Goal: Task Accomplishment & Management: Manage account settings

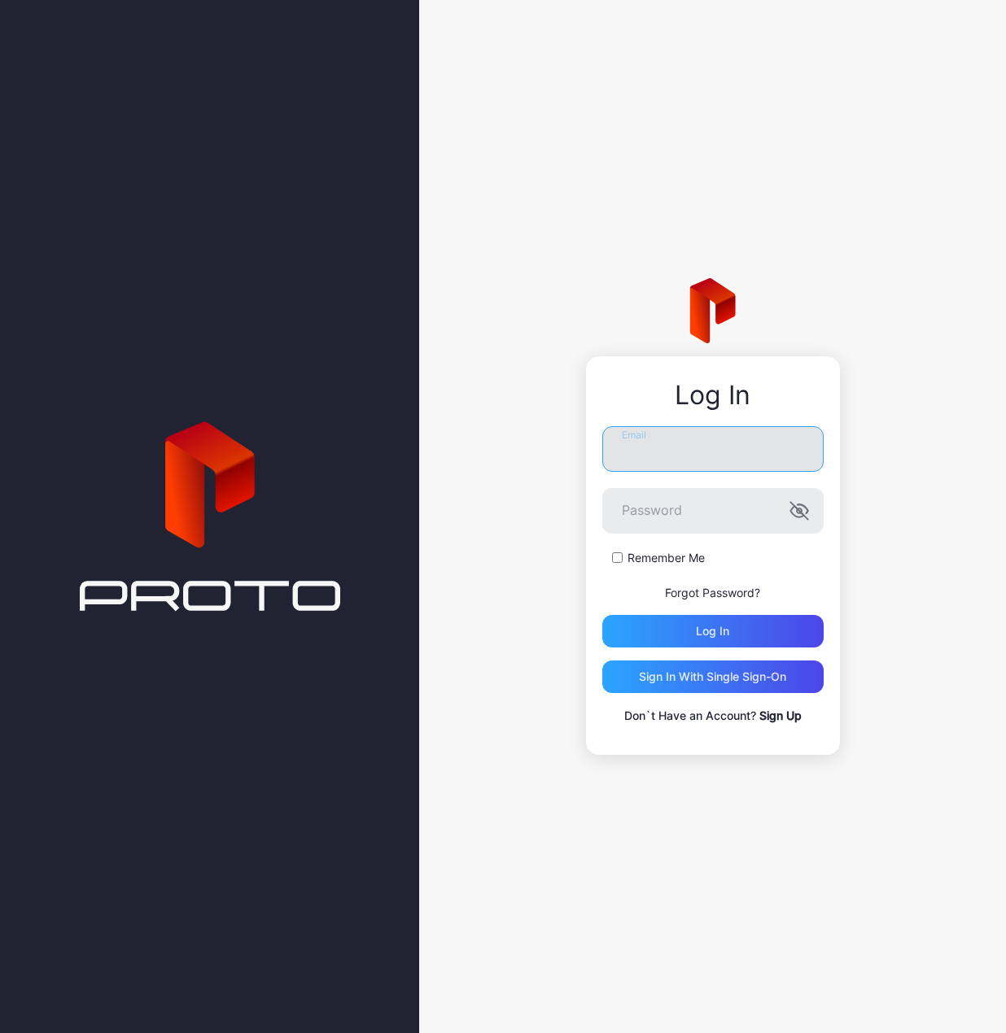
click at [705, 458] on input "Email" at bounding box center [712, 449] width 221 height 46
type input "**********"
drag, startPoint x: 729, startPoint y: 452, endPoint x: 605, endPoint y: 466, distance: 124.5
click at [605, 466] on input "**********" at bounding box center [712, 449] width 221 height 46
click at [663, 453] on input "Email" at bounding box center [712, 449] width 221 height 46
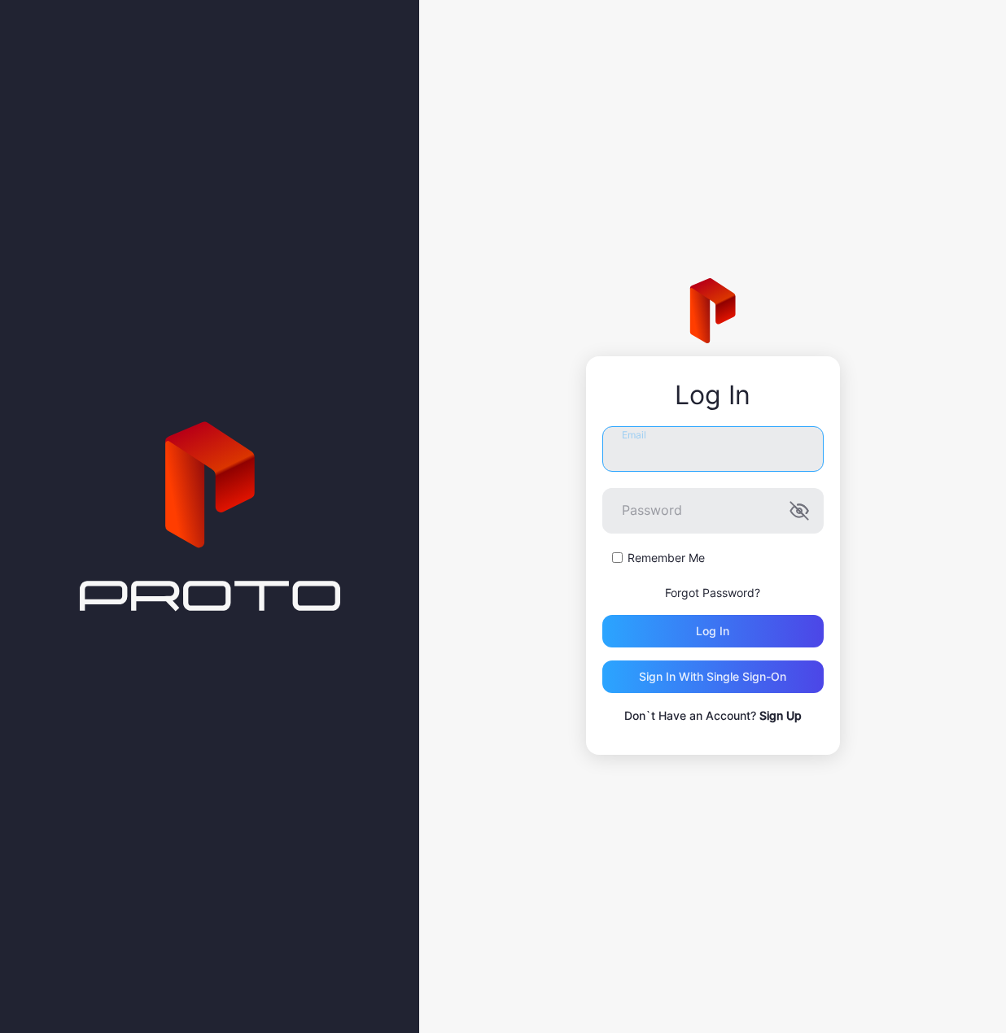
type input "**********"
click at [602, 615] on button "Log in" at bounding box center [712, 631] width 221 height 33
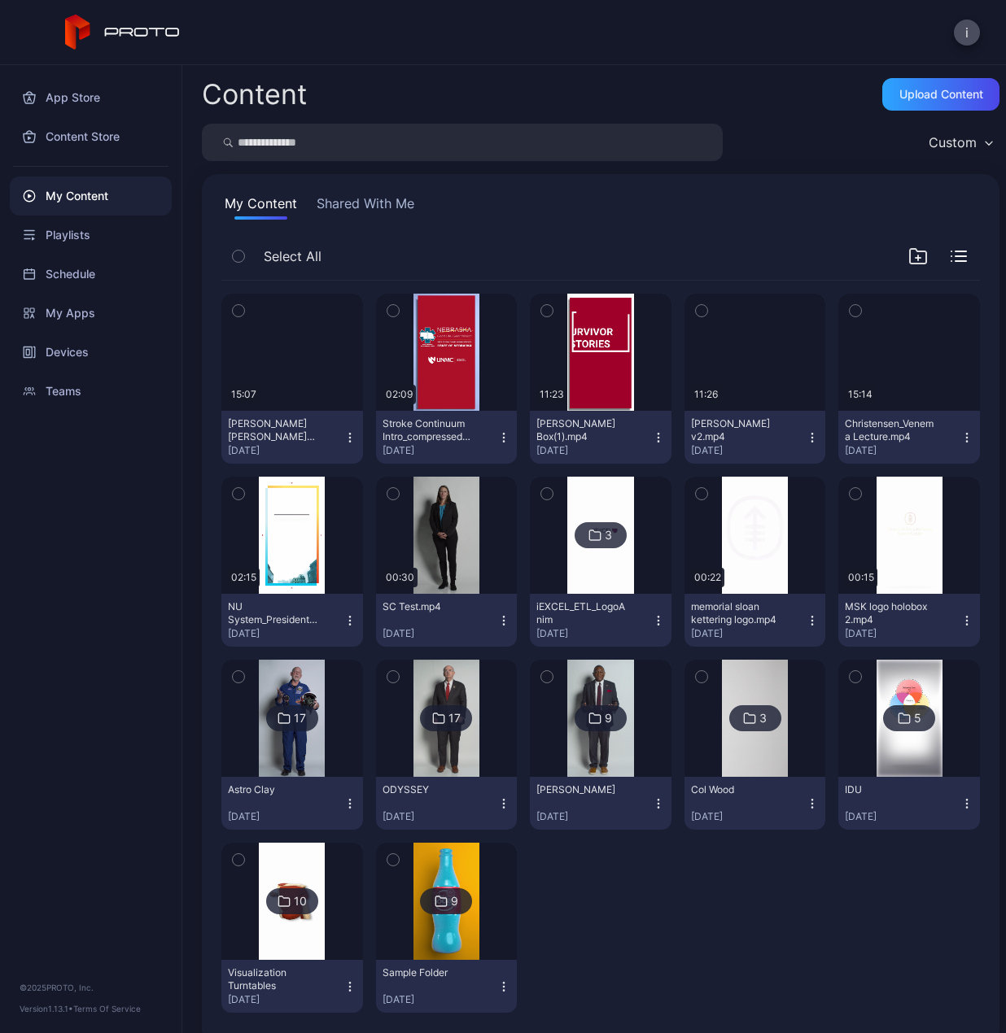
click at [349, 437] on icon "button" at bounding box center [349, 437] width 1 height 1
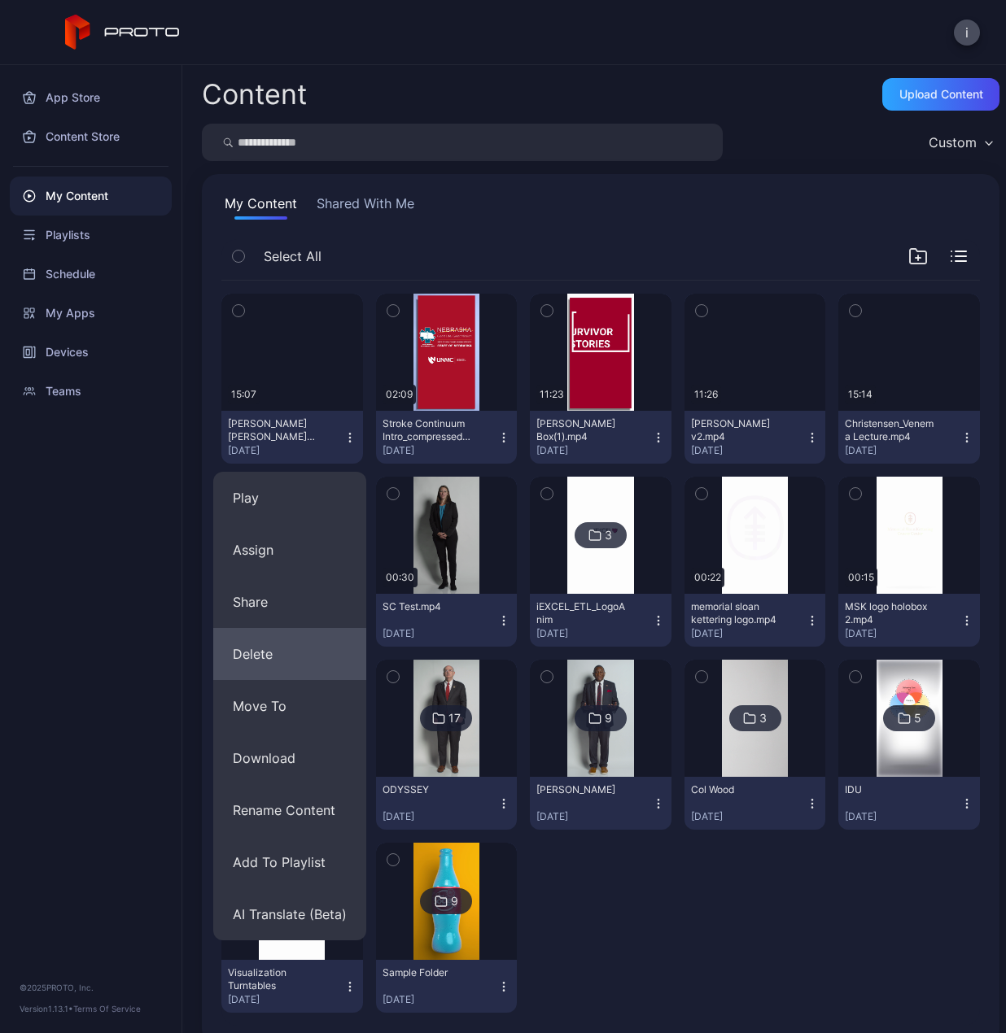
click at [295, 660] on button "Delete" at bounding box center [289, 654] width 153 height 52
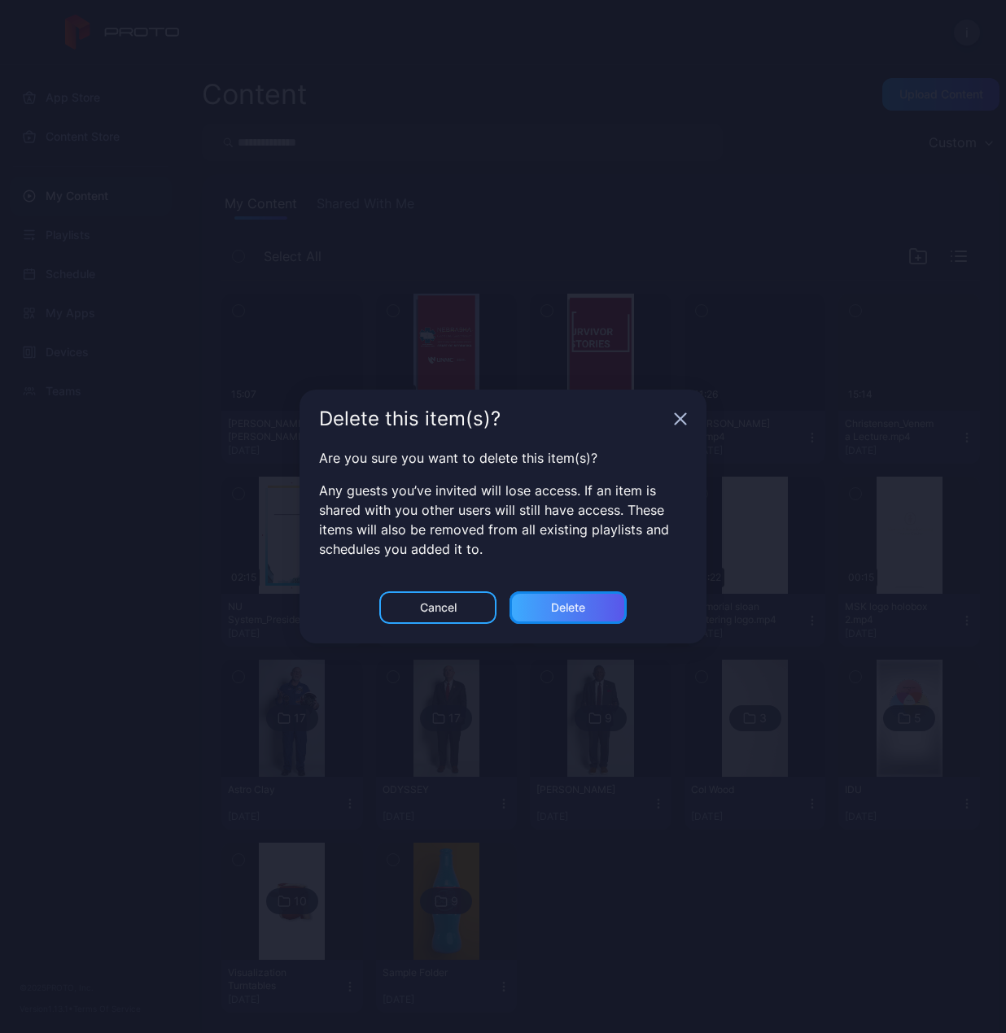
click at [562, 601] on div "Delete" at bounding box center [568, 607] width 34 height 13
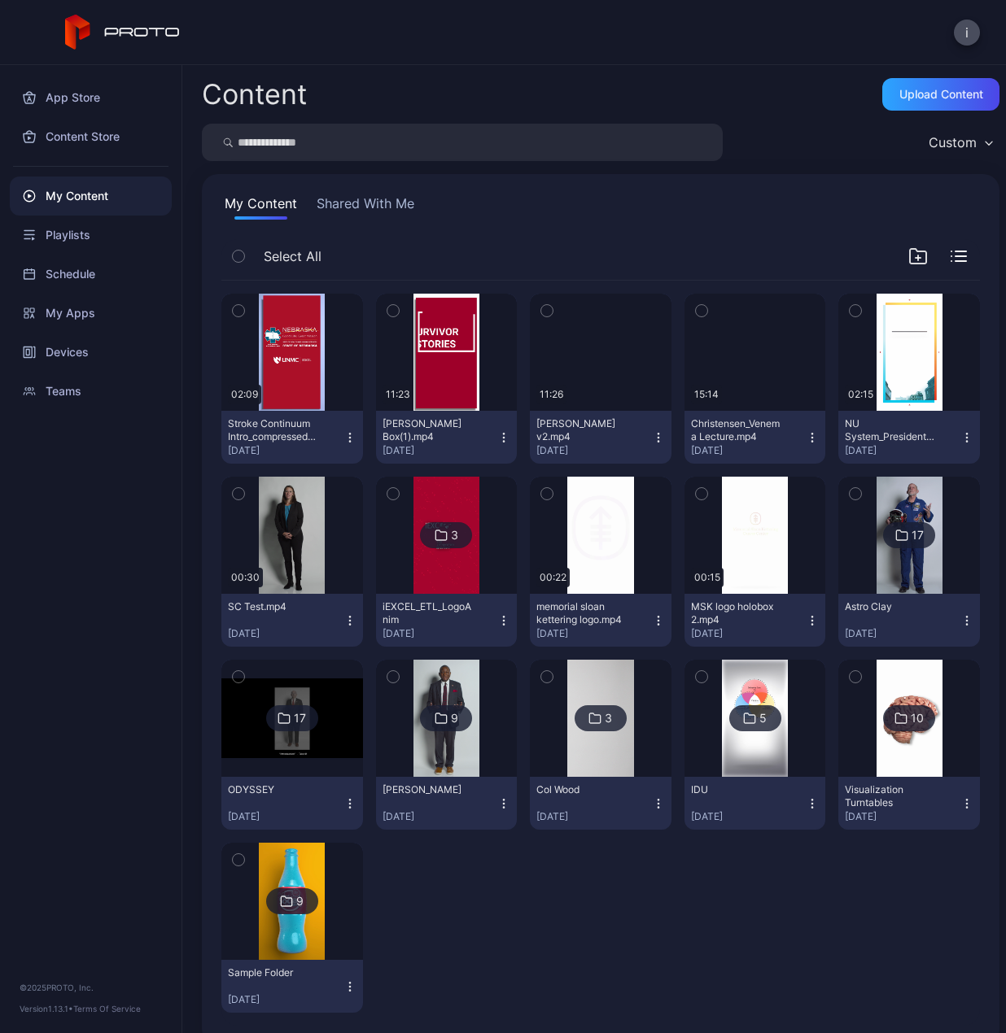
click at [652, 436] on icon "button" at bounding box center [658, 437] width 13 height 13
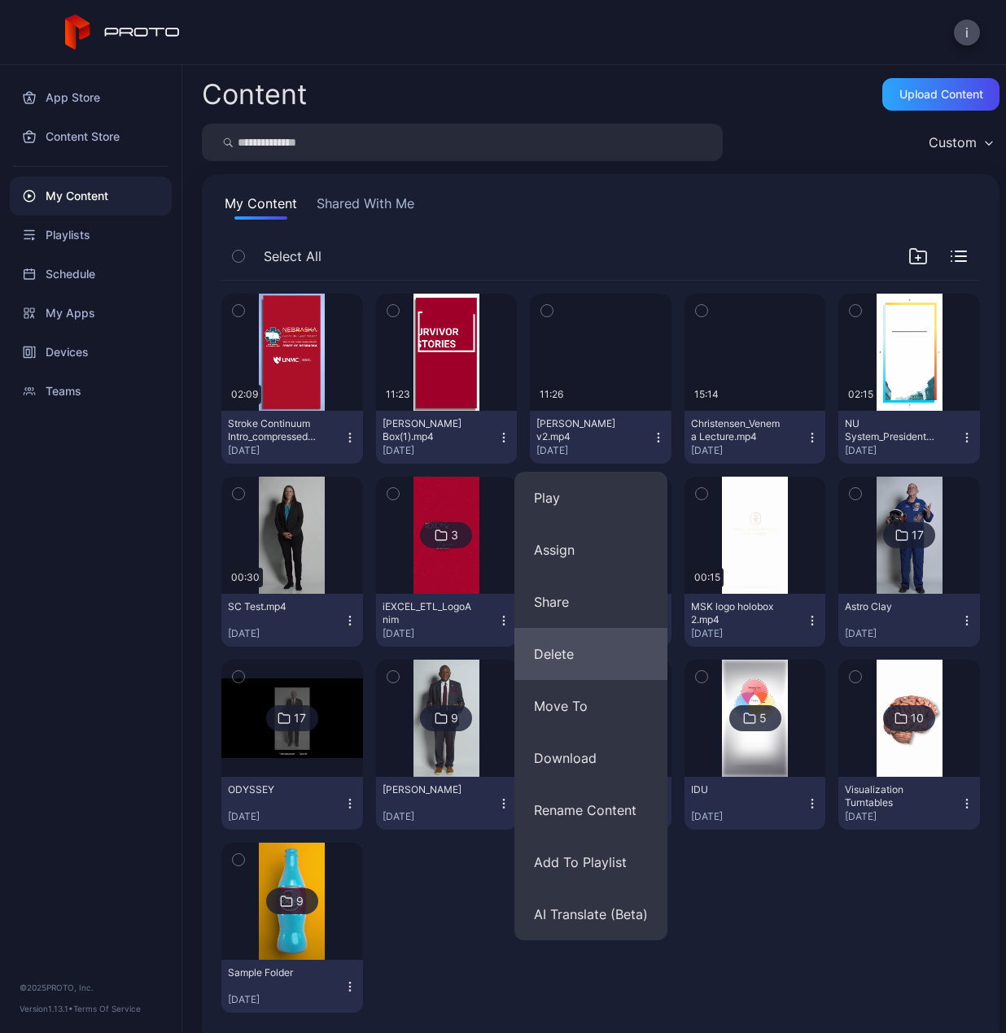
click at [565, 647] on button "Delete" at bounding box center [590, 654] width 153 height 52
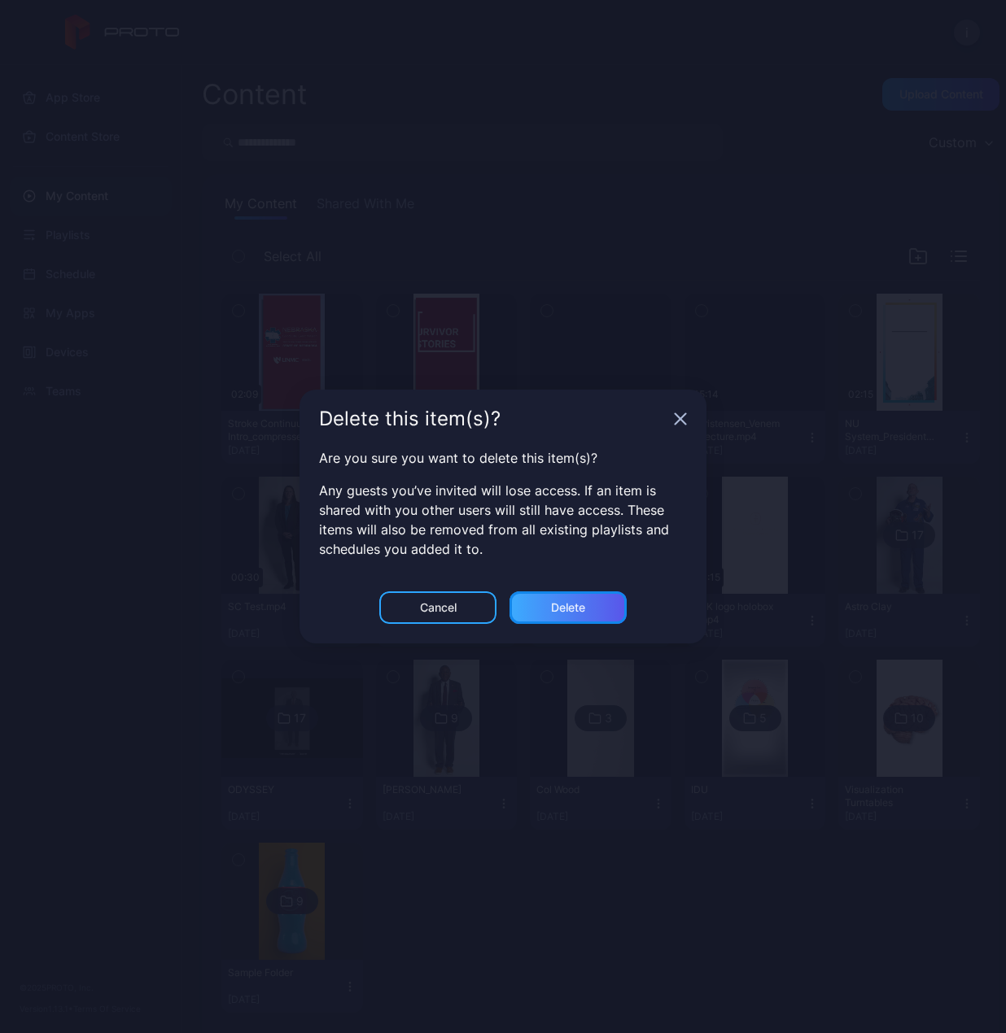
click at [555, 600] on div "Delete" at bounding box center [567, 607] width 117 height 33
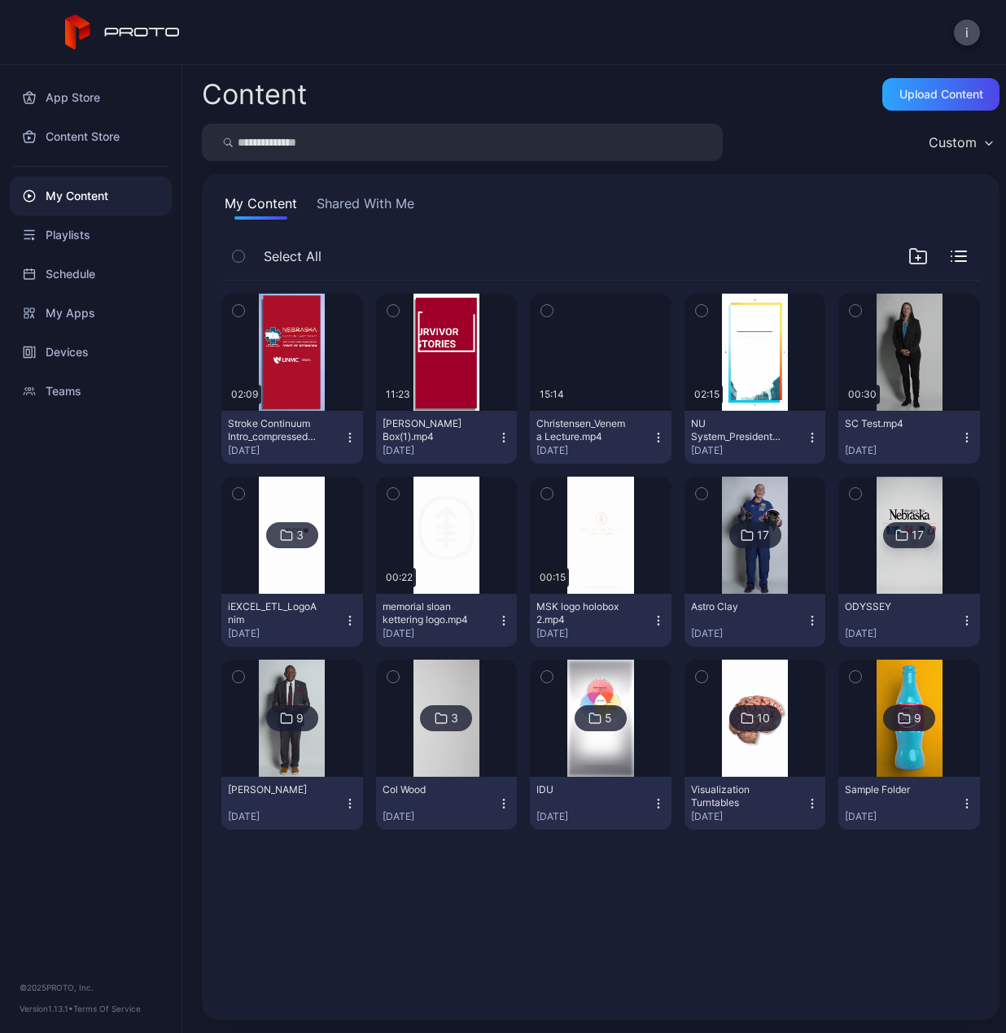
click at [652, 435] on icon "button" at bounding box center [658, 437] width 13 height 13
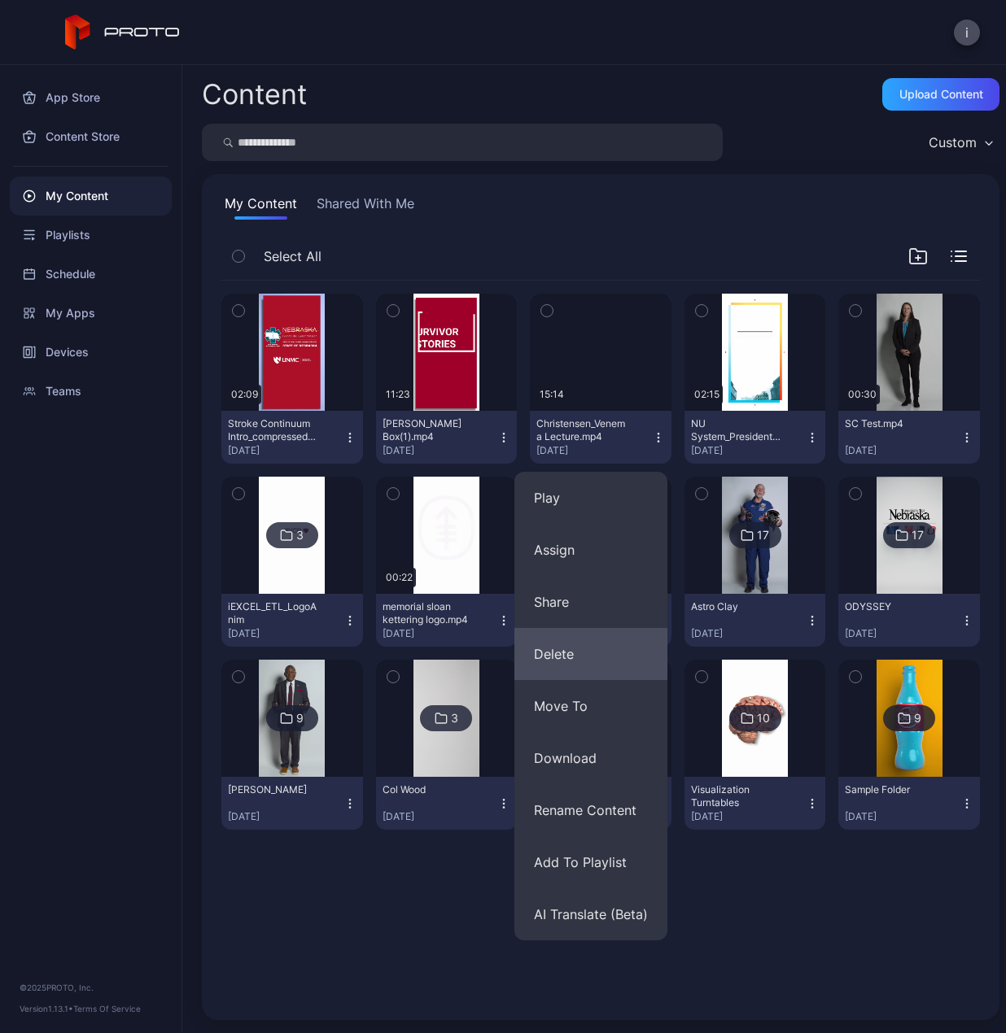
click at [578, 653] on button "Delete" at bounding box center [590, 654] width 153 height 52
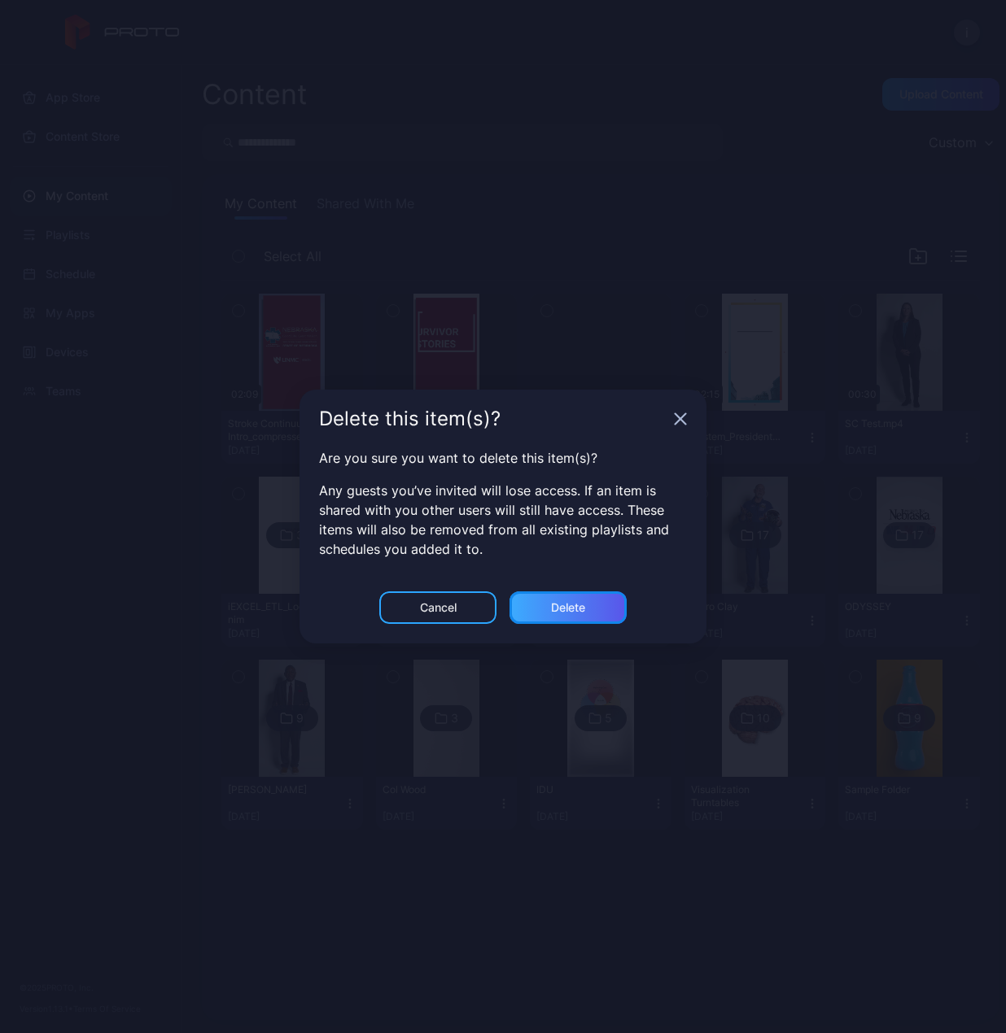
click at [557, 606] on div "Delete" at bounding box center [568, 607] width 34 height 13
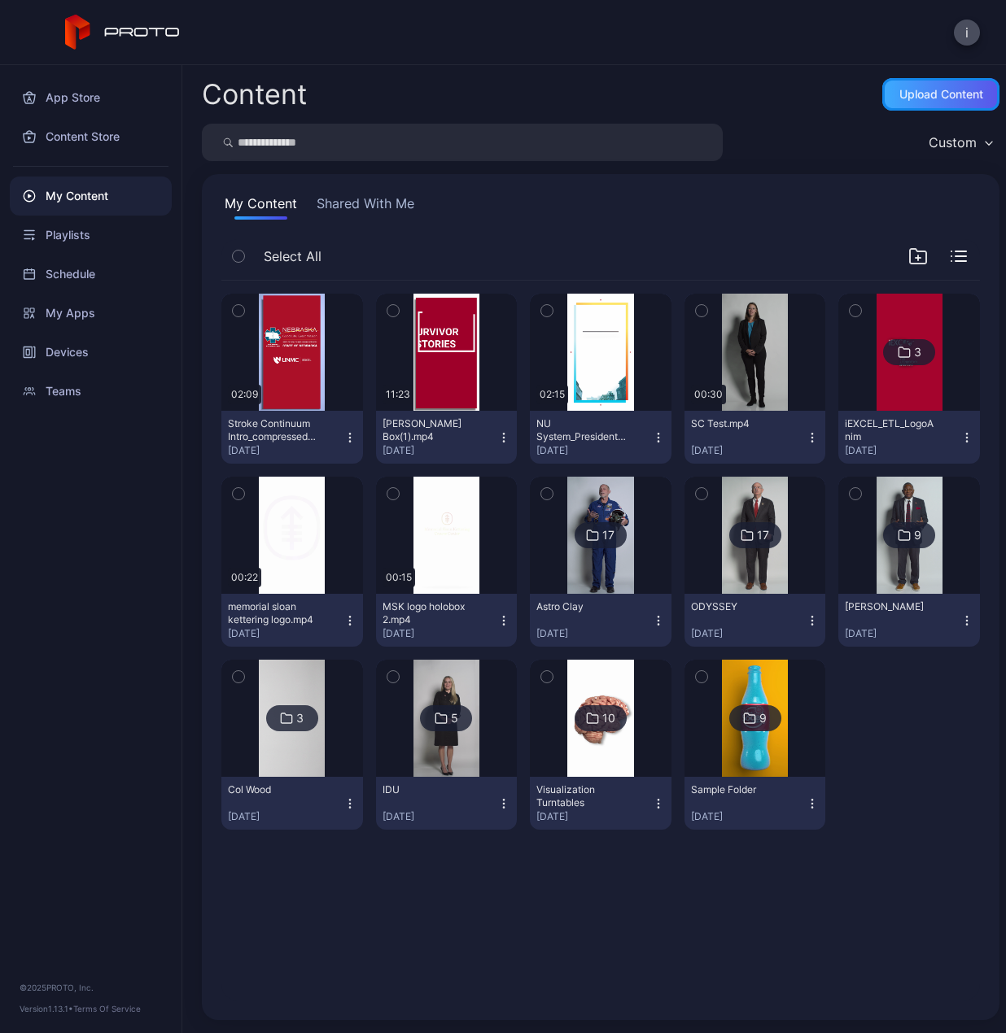
click at [919, 98] on div "Upload Content" at bounding box center [941, 94] width 84 height 13
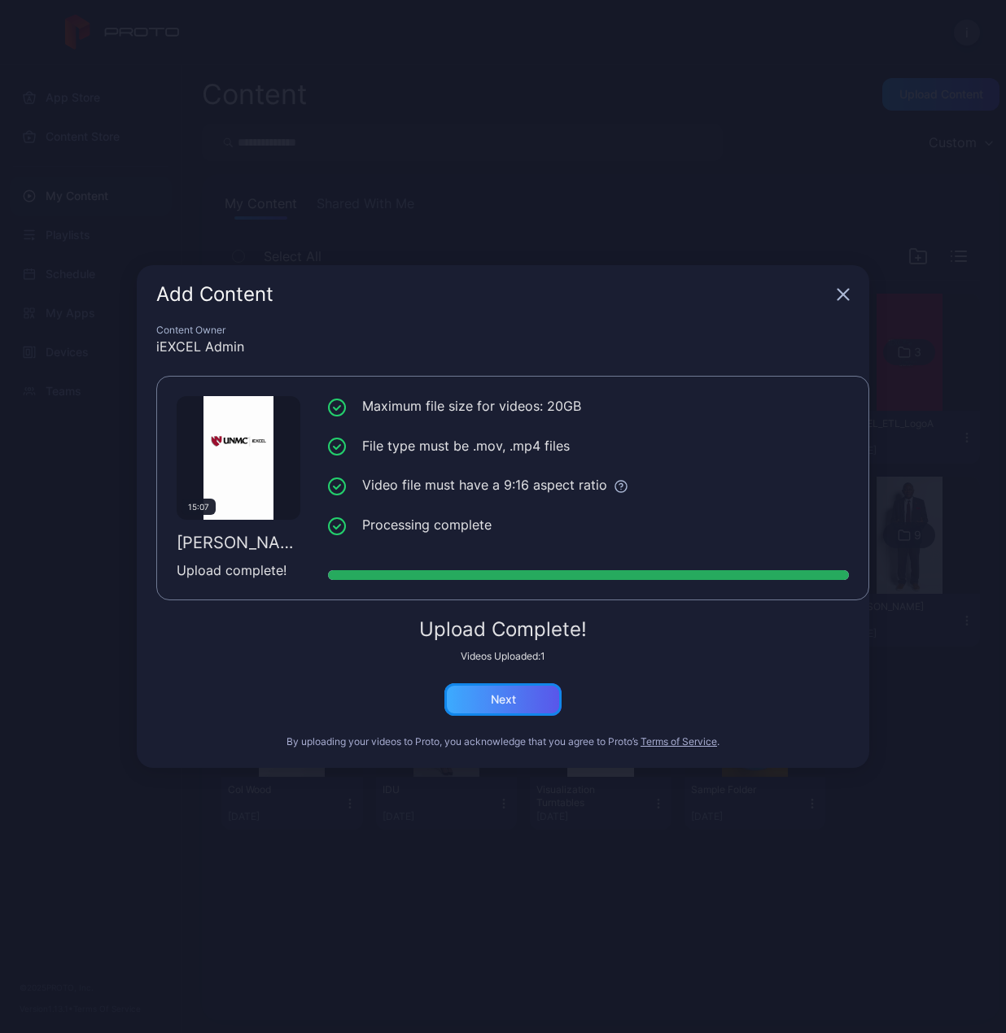
click at [496, 697] on div "Next" at bounding box center [503, 699] width 25 height 13
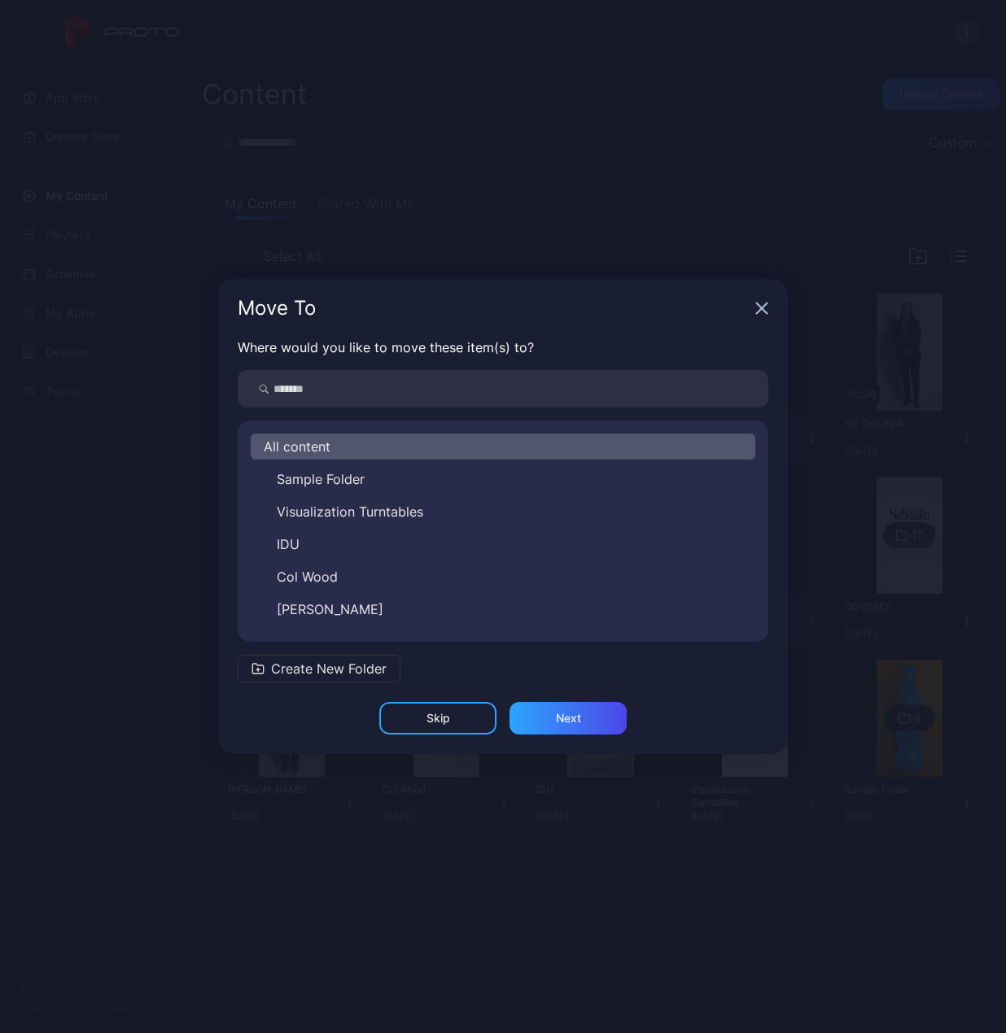
click at [360, 674] on span "Create New Folder" at bounding box center [329, 669] width 116 height 20
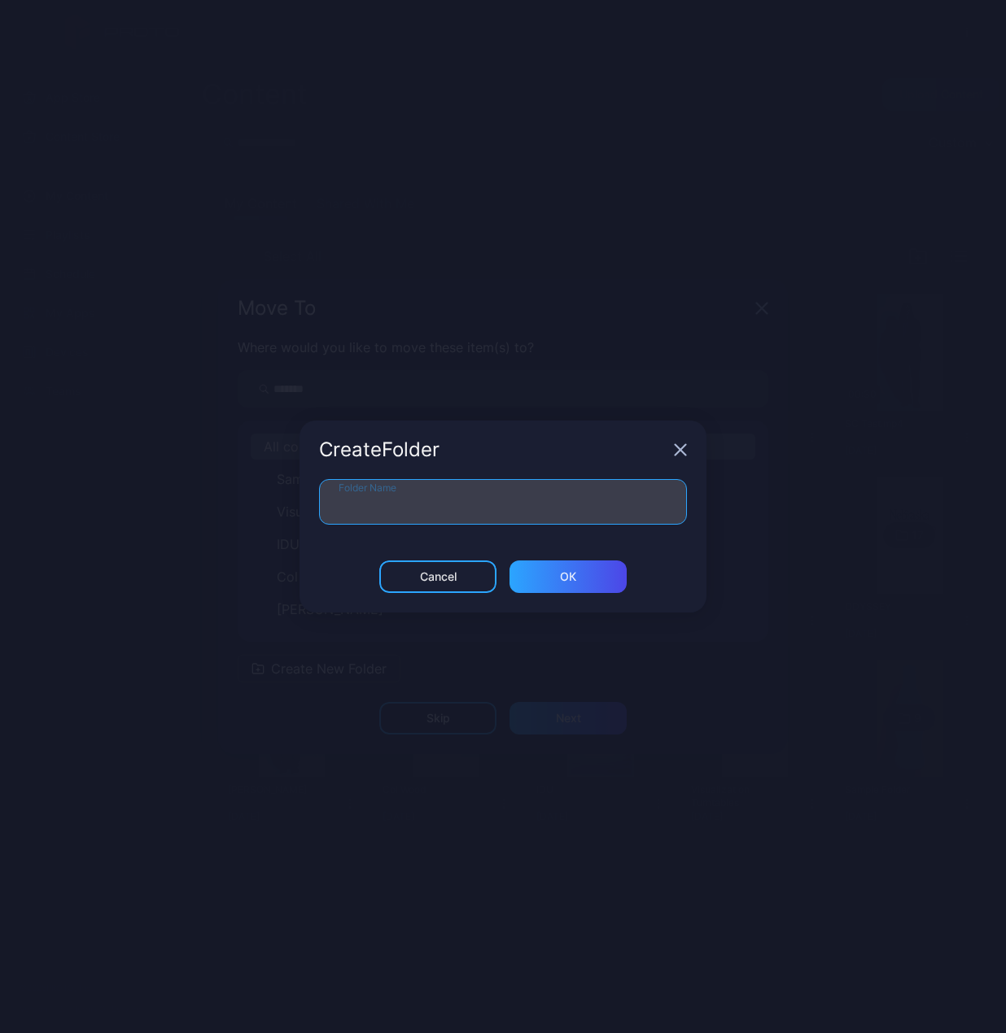
click at [427, 520] on input "Folder Name" at bounding box center [503, 502] width 368 height 46
drag, startPoint x: 465, startPoint y: 508, endPoint x: 386, endPoint y: 505, distance: 79.0
click at [386, 505] on input "**********" at bounding box center [503, 502] width 368 height 46
type input "**********"
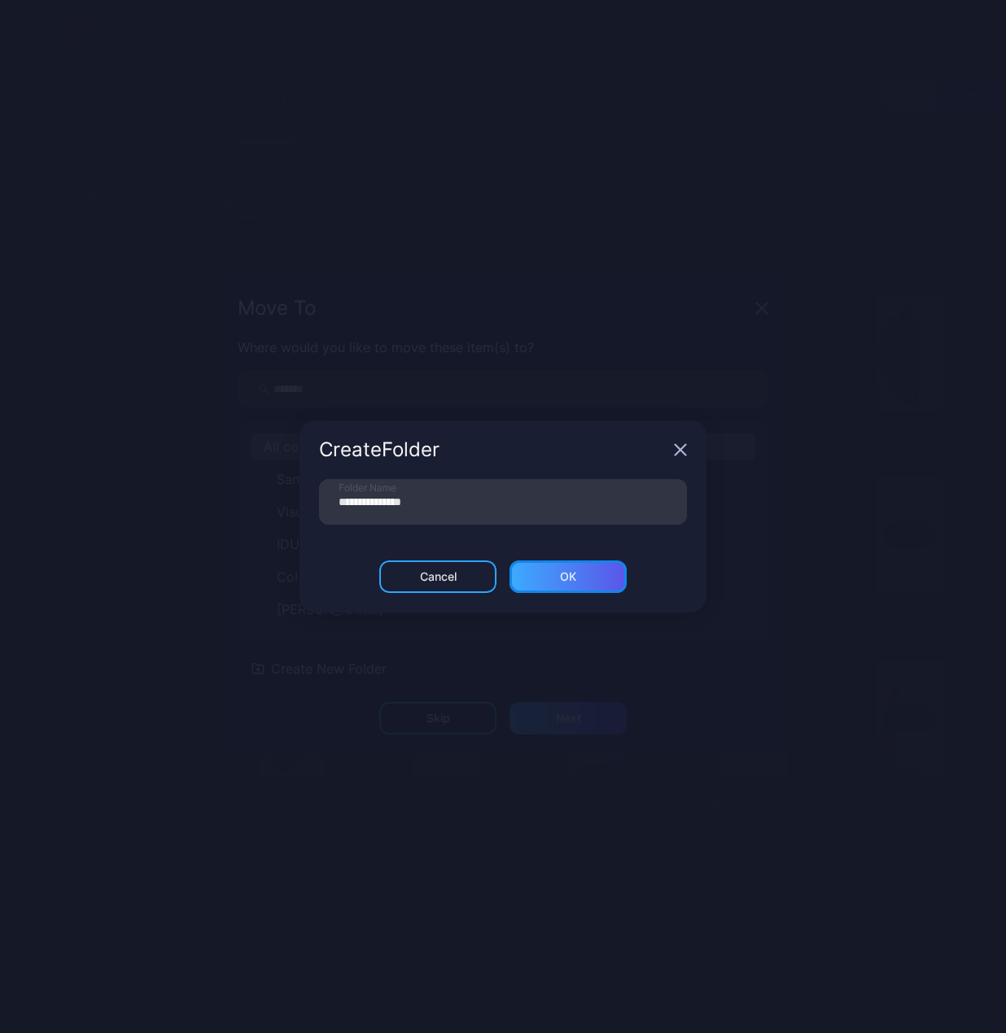
click at [579, 574] on div "ОК" at bounding box center [567, 577] width 117 height 33
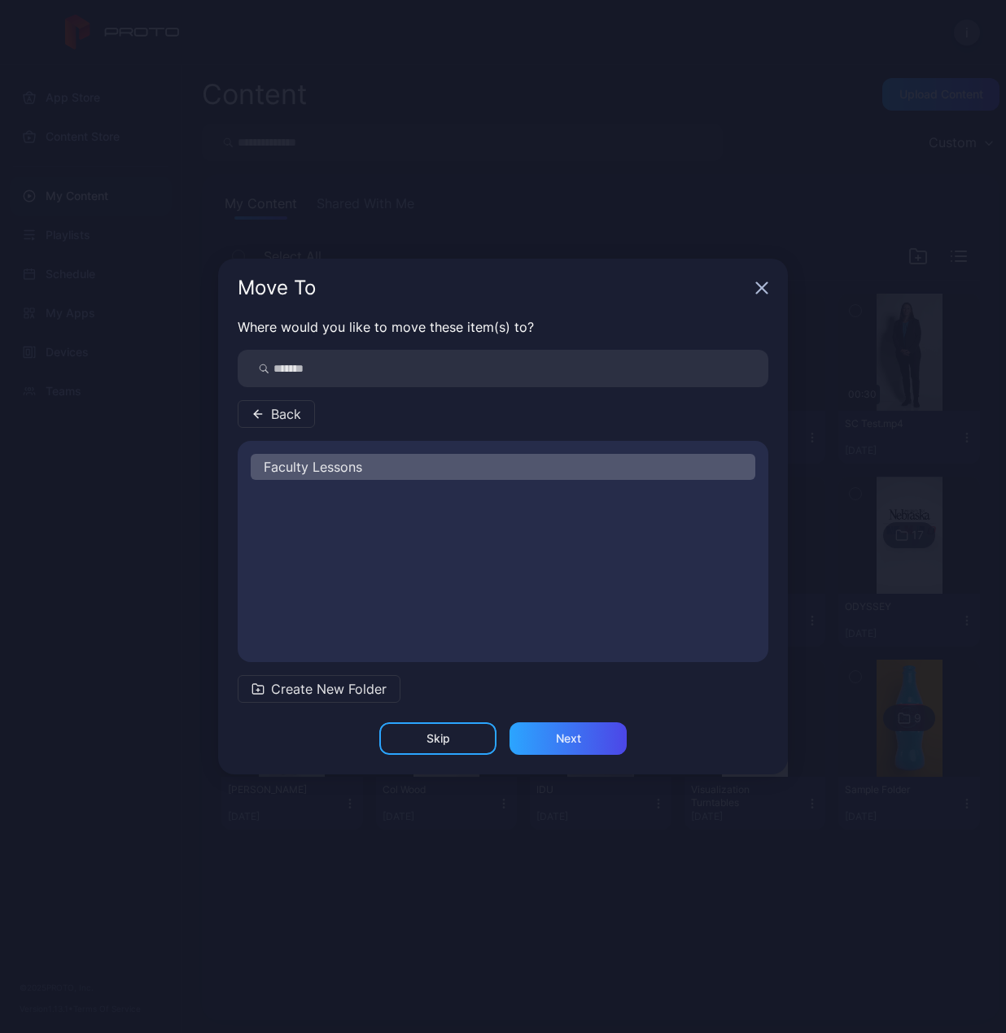
click at [376, 466] on div "Faculty Lessons" at bounding box center [503, 467] width 504 height 26
click at [568, 748] on div "Next" at bounding box center [567, 738] width 117 height 33
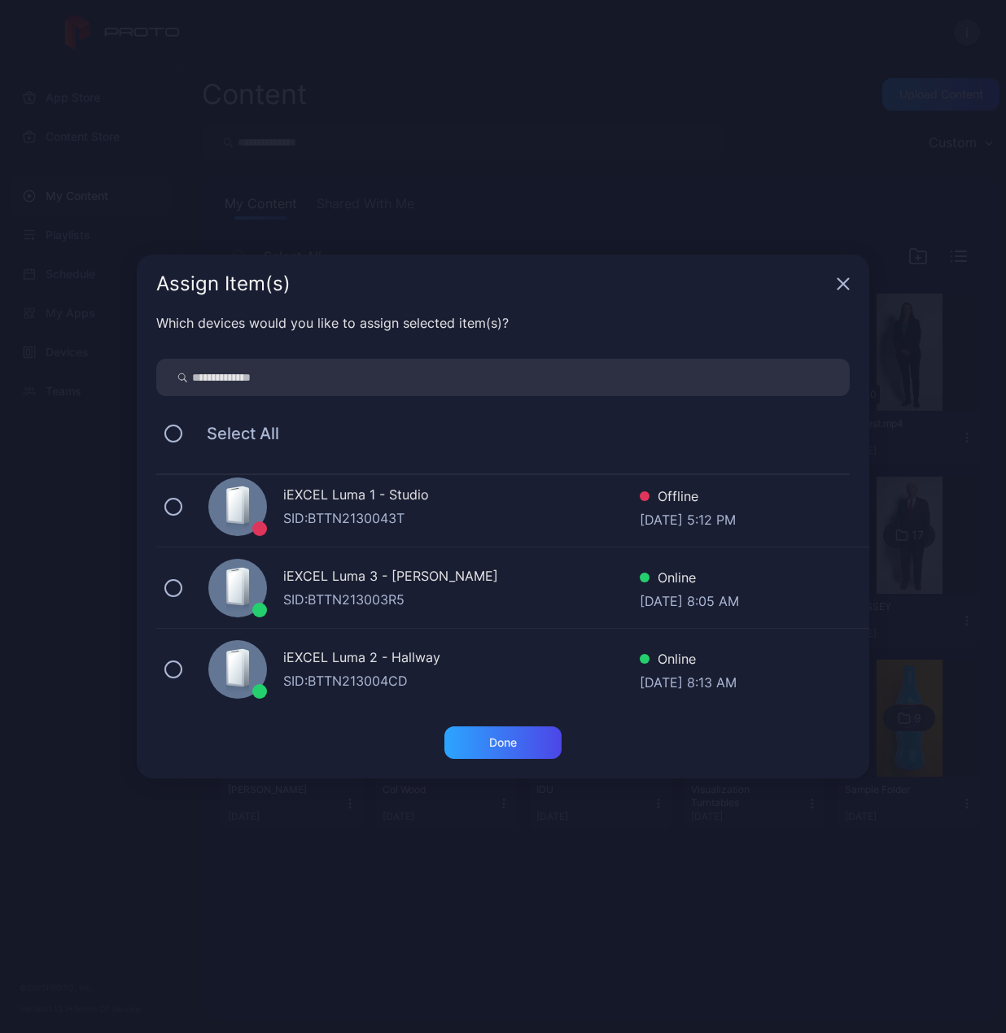
scroll to position [174, 0]
click at [176, 587] on button at bounding box center [173, 586] width 18 height 18
click at [177, 665] on button at bounding box center [173, 667] width 18 height 18
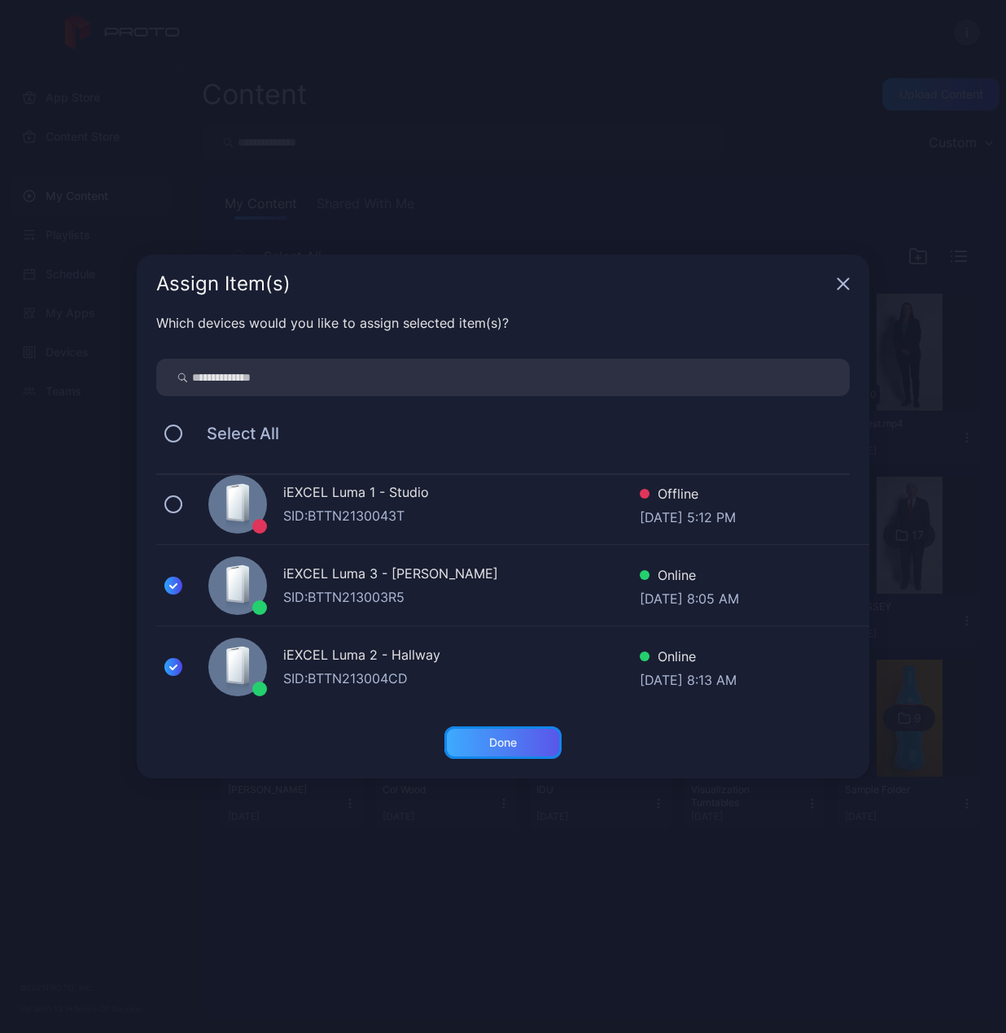
click at [518, 743] on div "Done" at bounding box center [502, 742] width 117 height 33
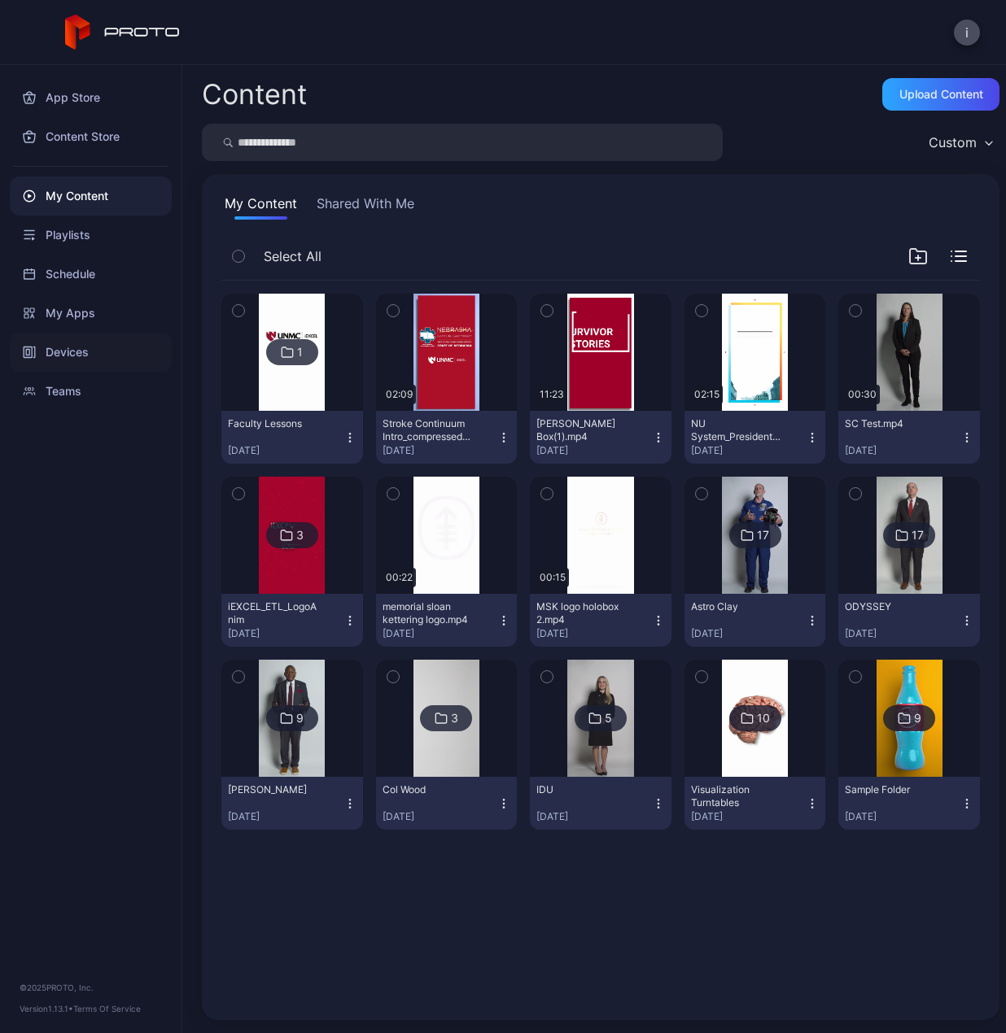
click at [78, 353] on div "Devices" at bounding box center [91, 352] width 162 height 39
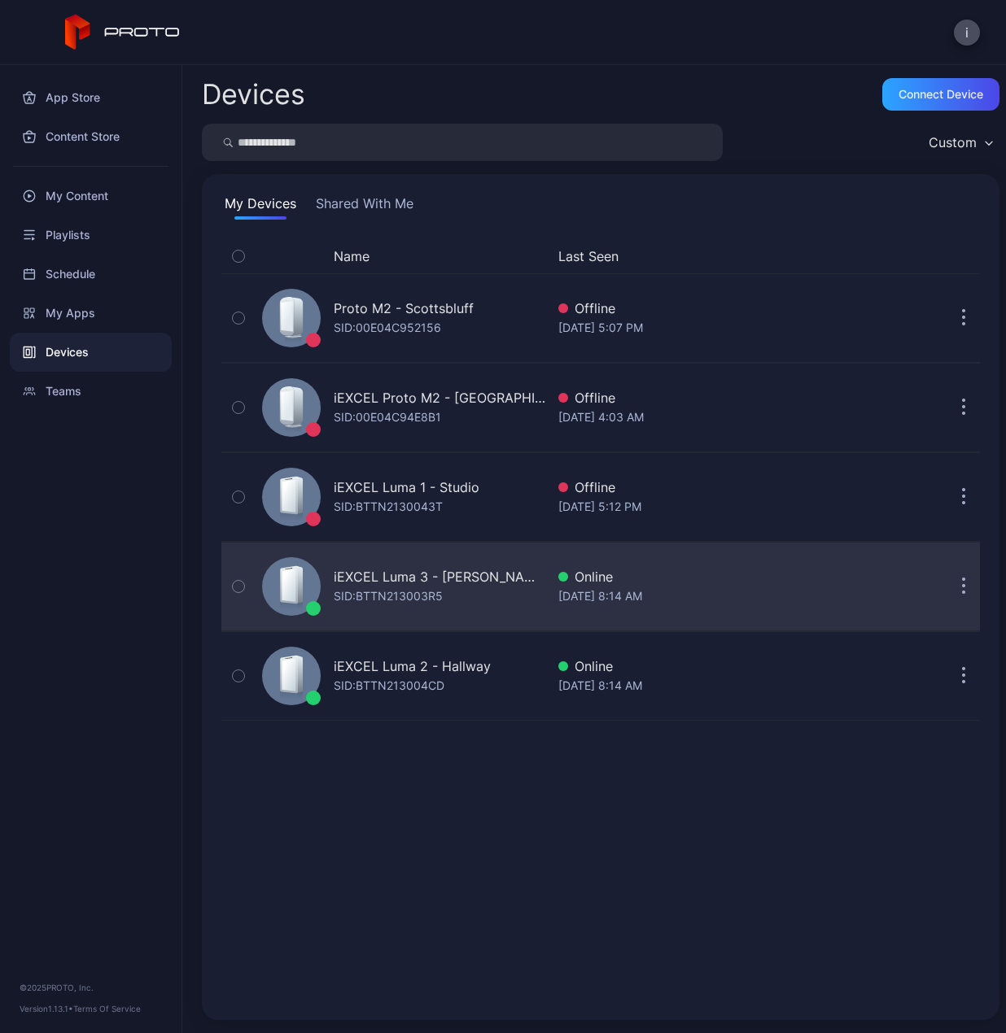
click at [242, 588] on icon "button" at bounding box center [238, 587] width 11 height 18
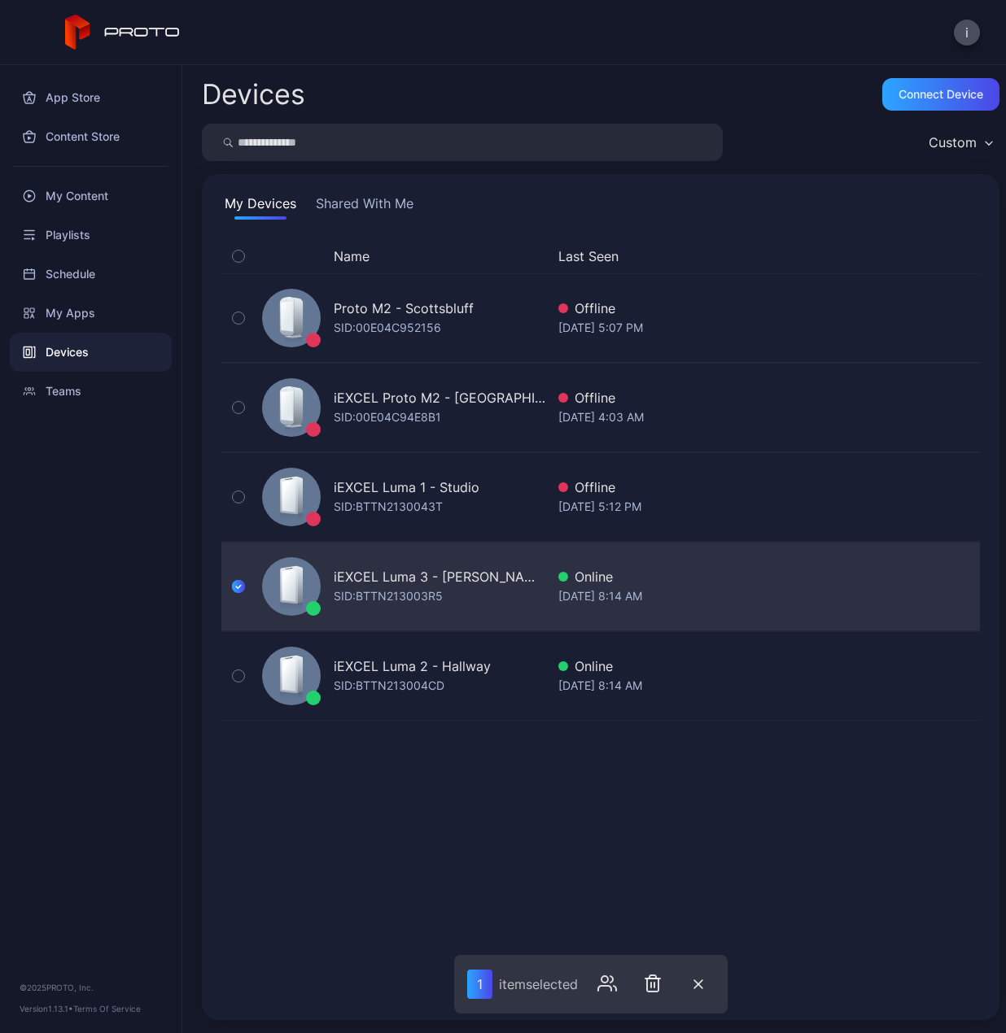
click at [242, 588] on icon "button" at bounding box center [238, 587] width 13 height 18
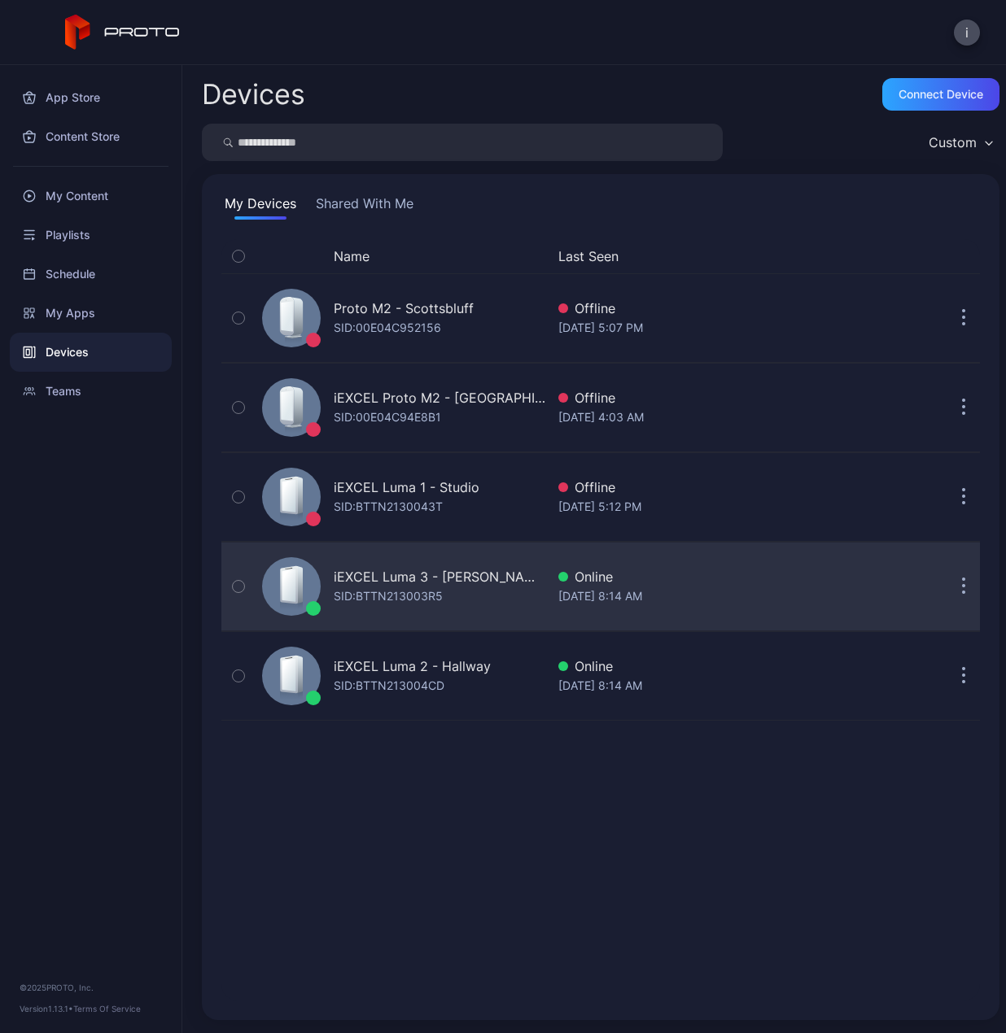
click at [386, 583] on div "iEXCEL Luma 3 - [PERSON_NAME]" at bounding box center [440, 577] width 212 height 20
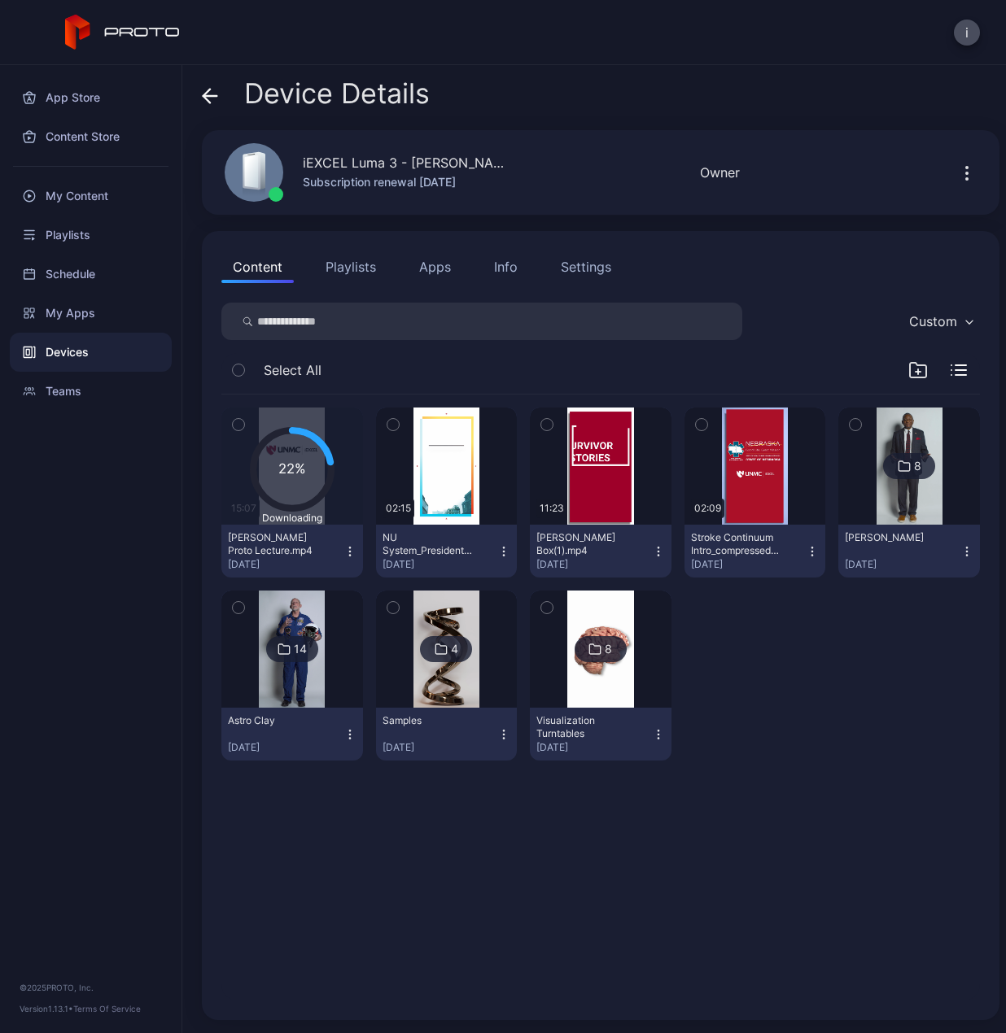
click at [72, 358] on div "Devices" at bounding box center [91, 352] width 162 height 39
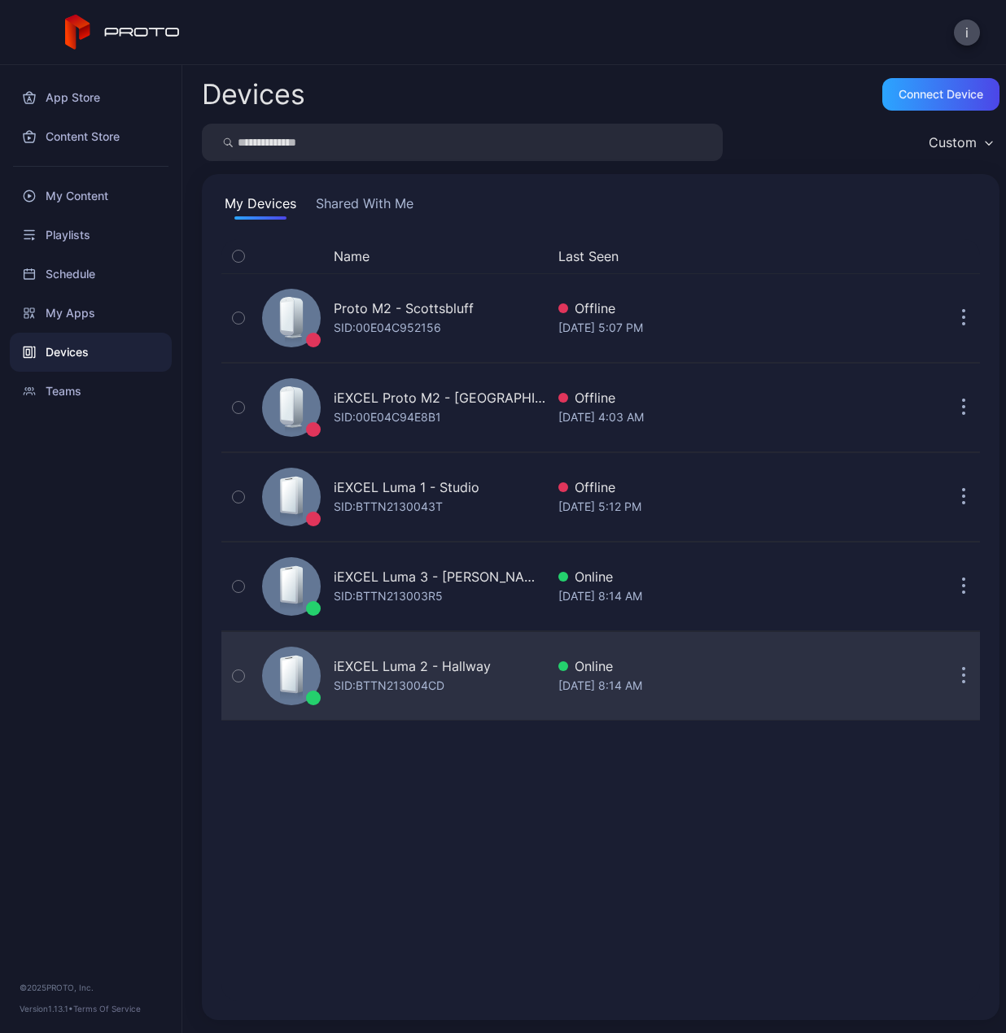
click at [395, 663] on div "iEXCEL Luma 2 - Hallway" at bounding box center [412, 667] width 157 height 20
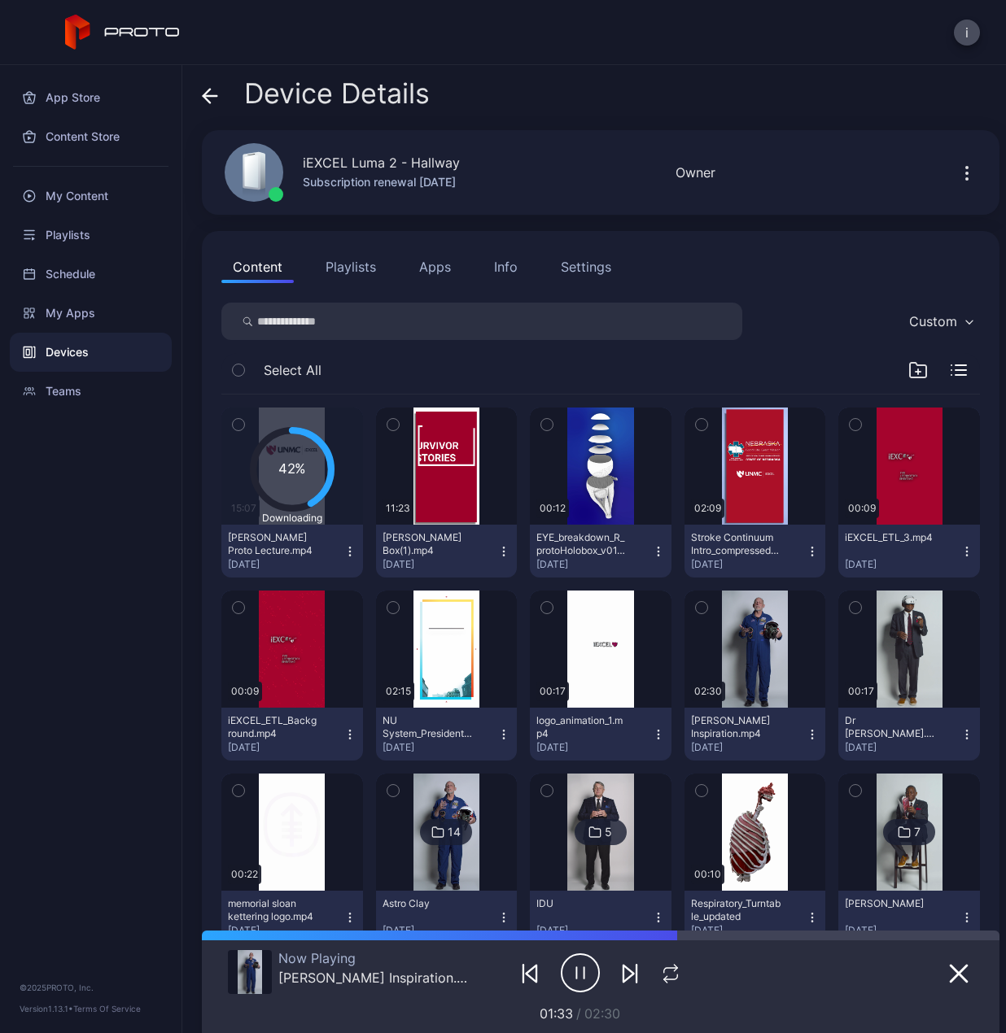
click at [78, 349] on div "Devices" at bounding box center [91, 352] width 162 height 39
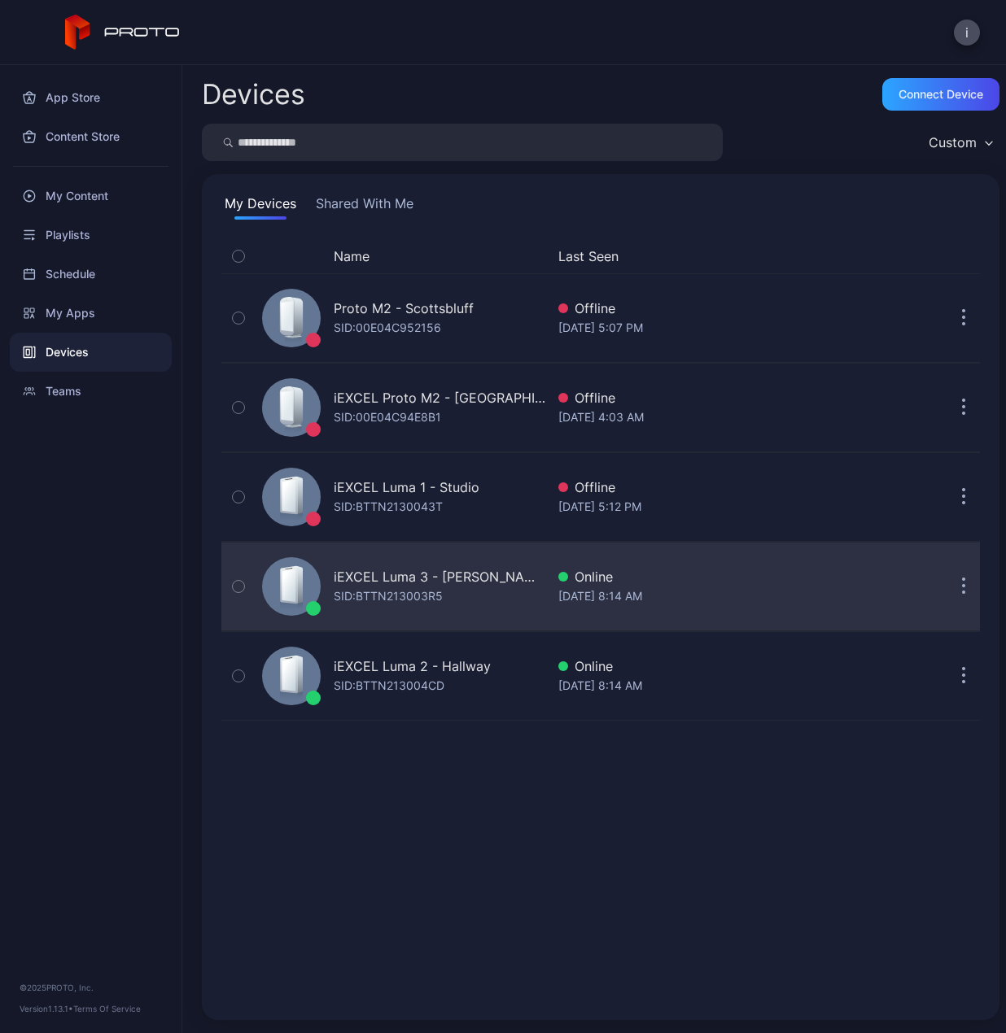
click at [420, 567] on div "iEXCEL Luma 3 - [PERSON_NAME]" at bounding box center [440, 577] width 212 height 20
